Goal: Task Accomplishment & Management: Use online tool/utility

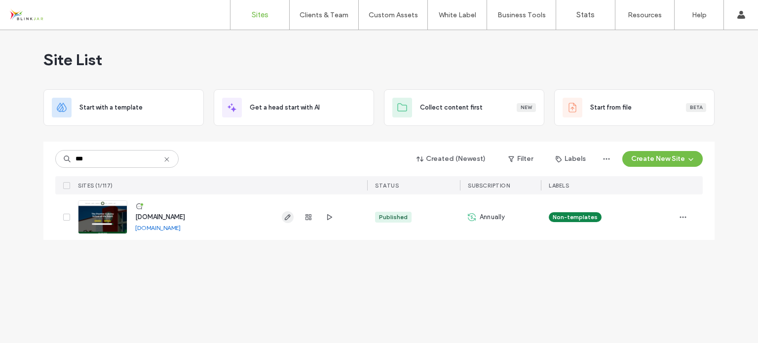
type input "***"
click at [286, 217] on use "button" at bounding box center [288, 217] width 6 height 6
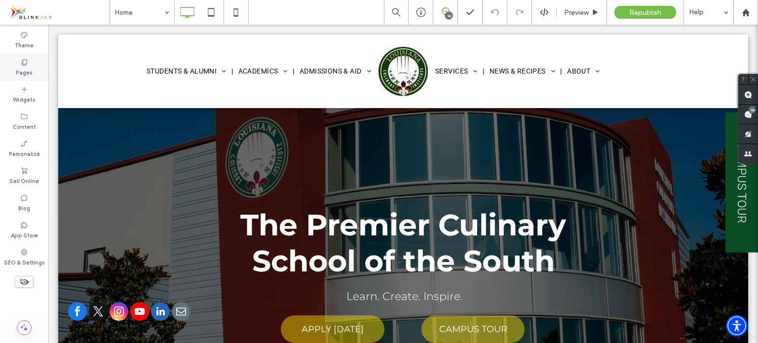
click at [30, 63] on div "Pages" at bounding box center [24, 67] width 48 height 27
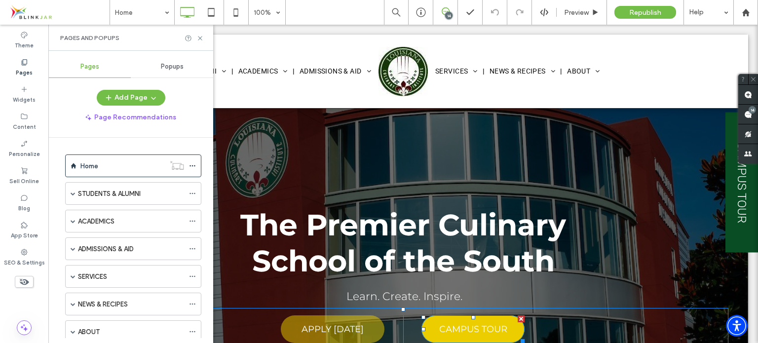
click at [467, 325] on span "CAMPUS TOUR" at bounding box center [473, 329] width 68 height 21
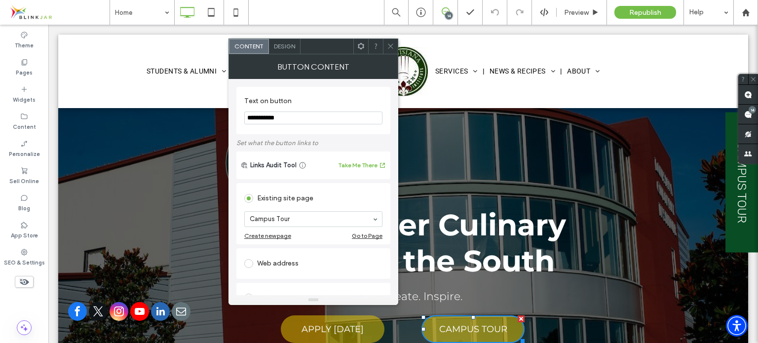
click at [356, 234] on div "Go to Page" at bounding box center [367, 235] width 31 height 7
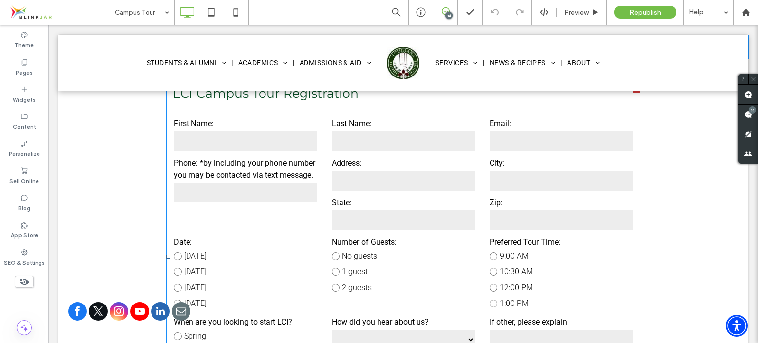
scroll to position [493, 0]
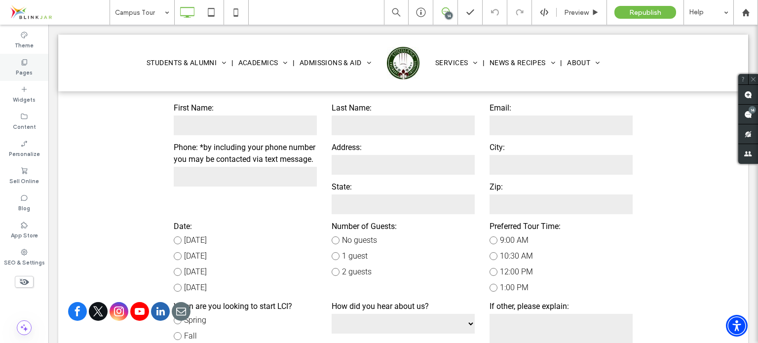
click at [27, 61] on use at bounding box center [24, 62] width 5 height 6
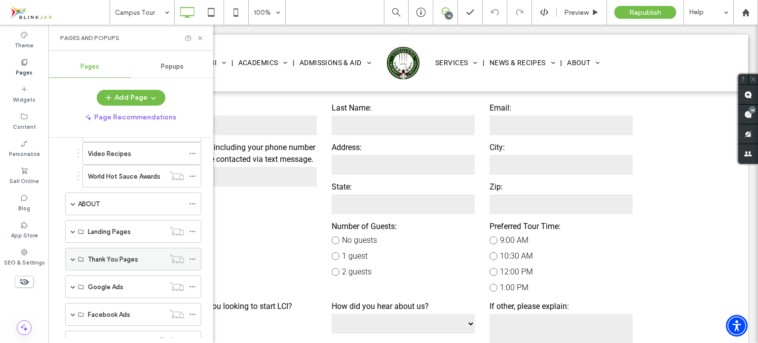
scroll to position [345, 0]
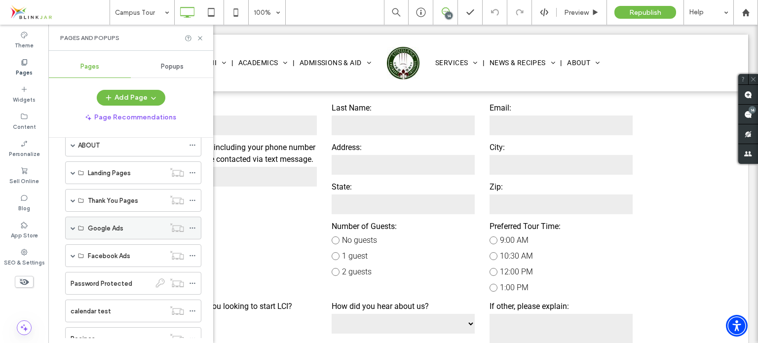
click at [100, 229] on label "Google Ads" at bounding box center [106, 228] width 36 height 17
click at [87, 223] on div "Google Ads" at bounding box center [133, 228] width 136 height 23
click at [72, 226] on span at bounding box center [73, 227] width 5 height 5
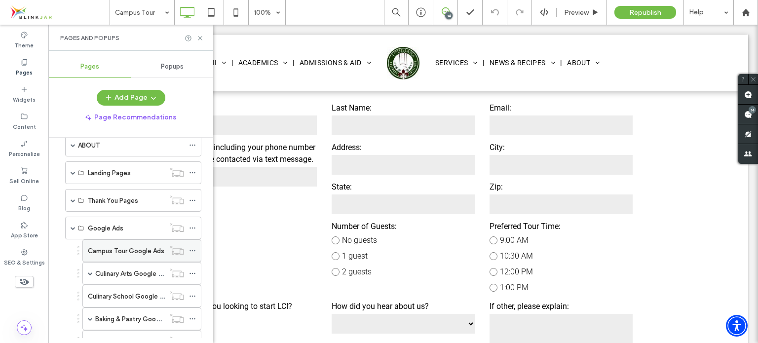
click at [113, 245] on label "Campus Tour Google Ads" at bounding box center [126, 250] width 76 height 17
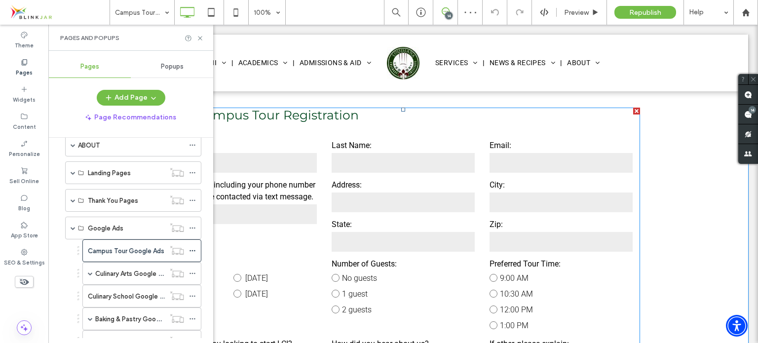
scroll to position [477, 0]
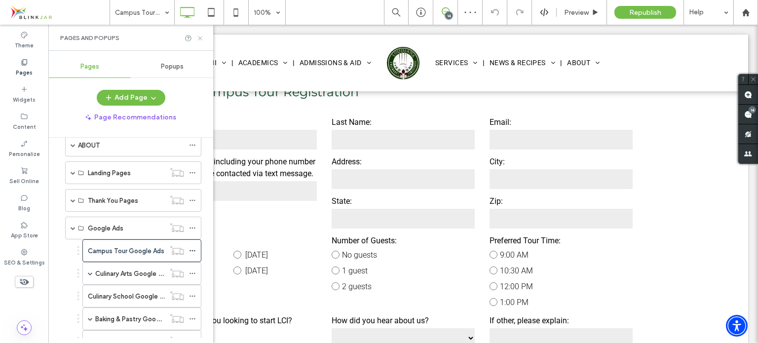
click at [202, 39] on icon at bounding box center [199, 38] width 7 height 7
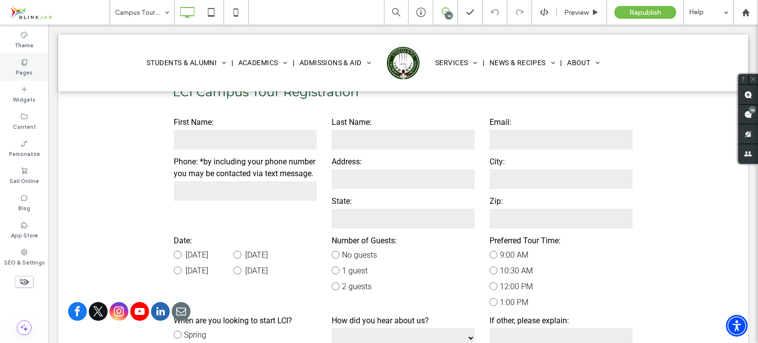
click at [30, 75] on label "Pages" at bounding box center [24, 71] width 17 height 11
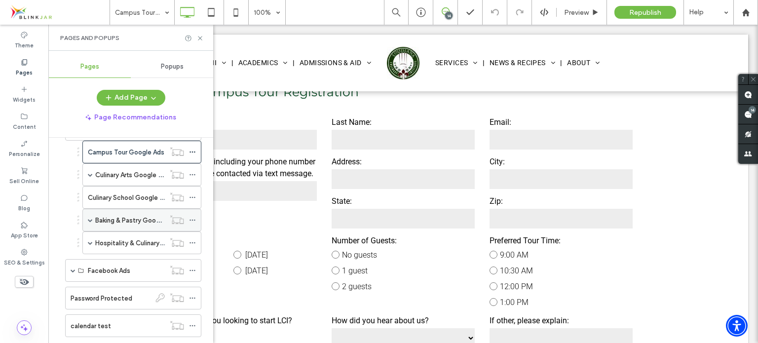
scroll to position [493, 0]
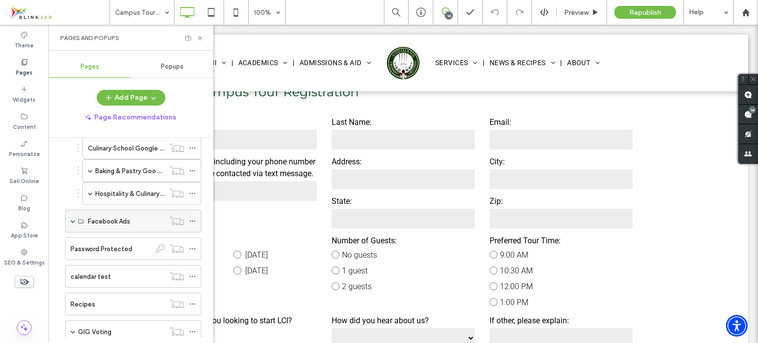
click at [75, 216] on div "Facebook Ads" at bounding box center [133, 221] width 136 height 23
click at [69, 216] on div "Facebook Ads" at bounding box center [133, 221] width 136 height 23
click at [73, 219] on span at bounding box center [73, 221] width 5 height 5
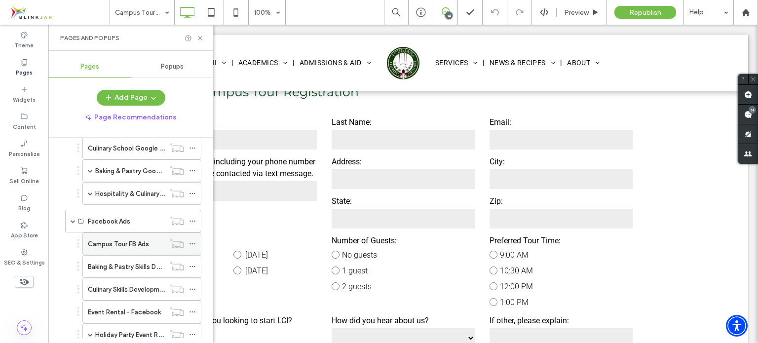
click at [116, 238] on label "Campus Tour FB Ads" at bounding box center [118, 243] width 61 height 17
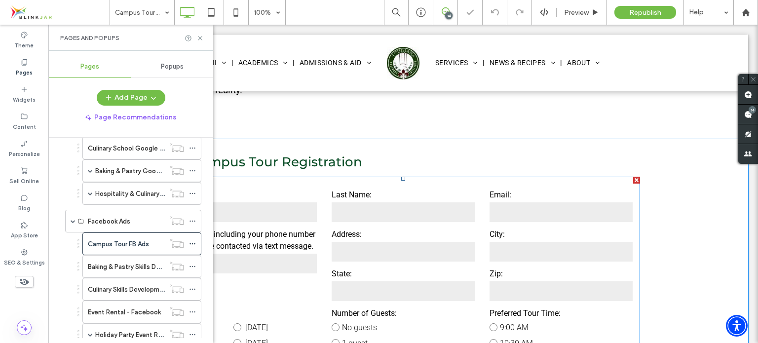
scroll to position [444, 0]
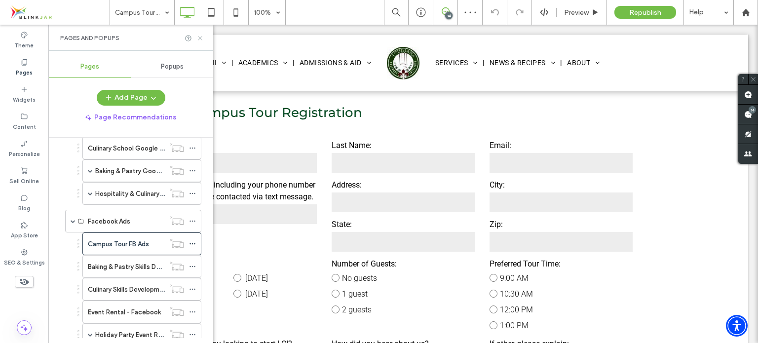
click at [201, 39] on icon at bounding box center [199, 38] width 7 height 7
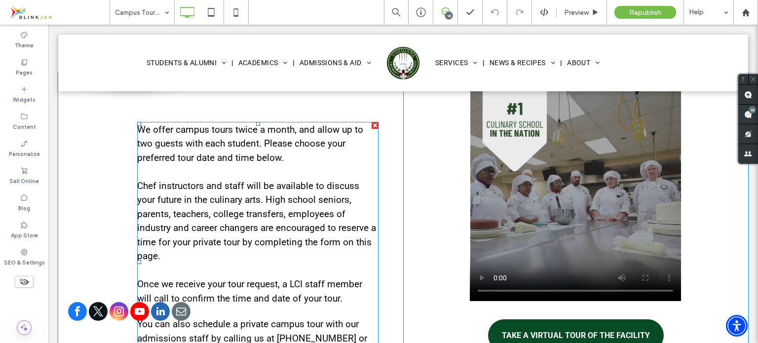
scroll to position [0, 0]
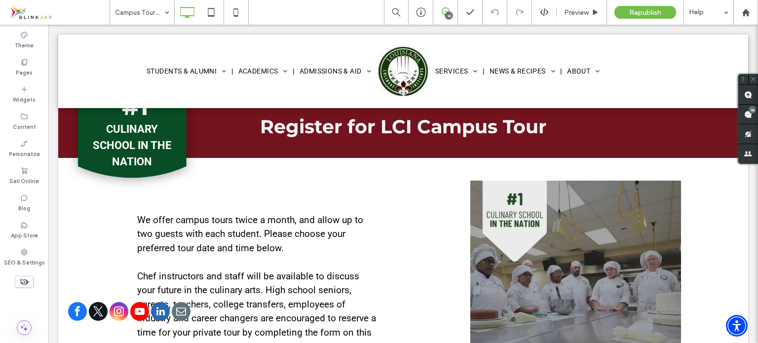
click at [24, 15] on span at bounding box center [58, 12] width 102 height 20
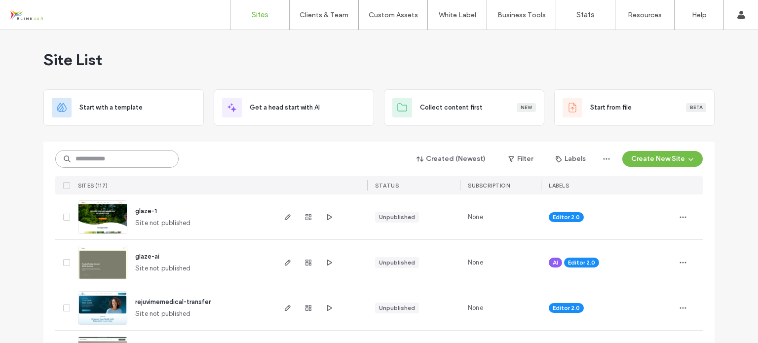
click at [130, 160] on input at bounding box center [116, 159] width 123 height 18
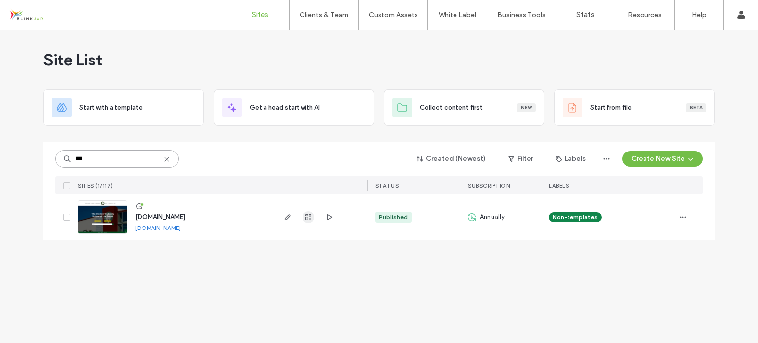
type input "***"
click at [308, 216] on icon "button" at bounding box center [308, 217] width 8 height 8
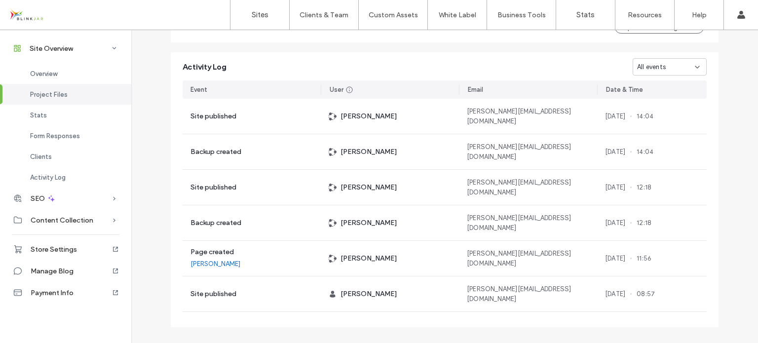
scroll to position [1125, 0]
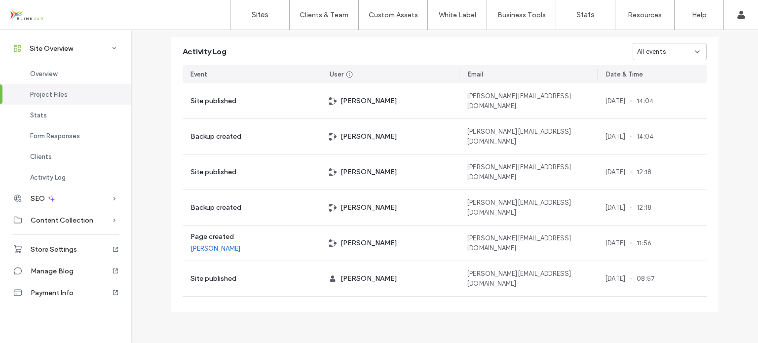
click at [700, 55] on div "All events" at bounding box center [670, 51] width 74 height 17
click at [657, 90] on span "Site published" at bounding box center [655, 86] width 44 height 10
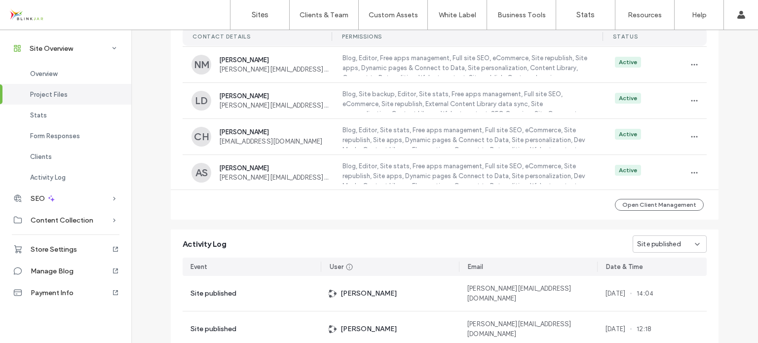
scroll to position [879, 0]
